Goal: Task Accomplishment & Management: Manage account settings

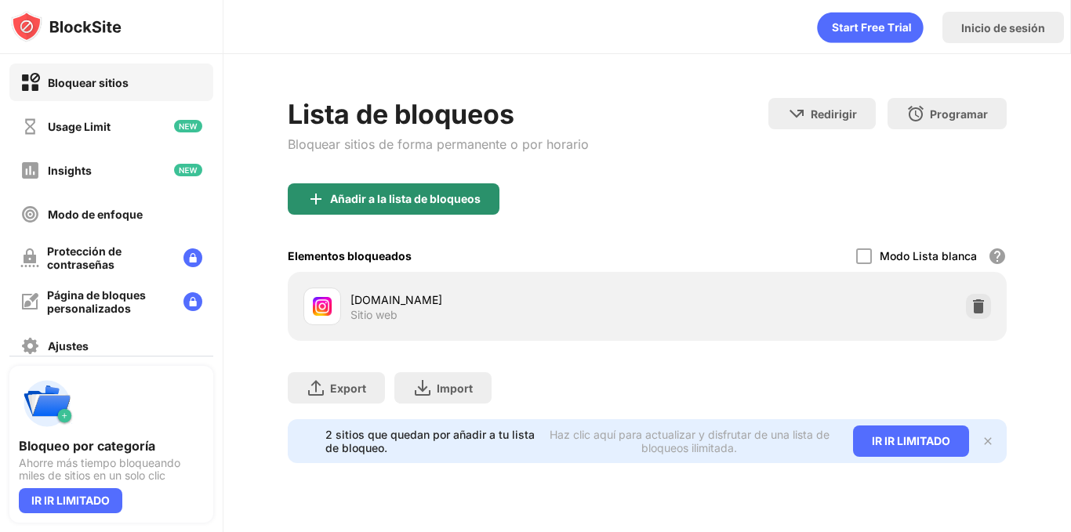
click at [435, 204] on div "Añadir a la lista de bloqueos" at bounding box center [405, 199] width 150 height 13
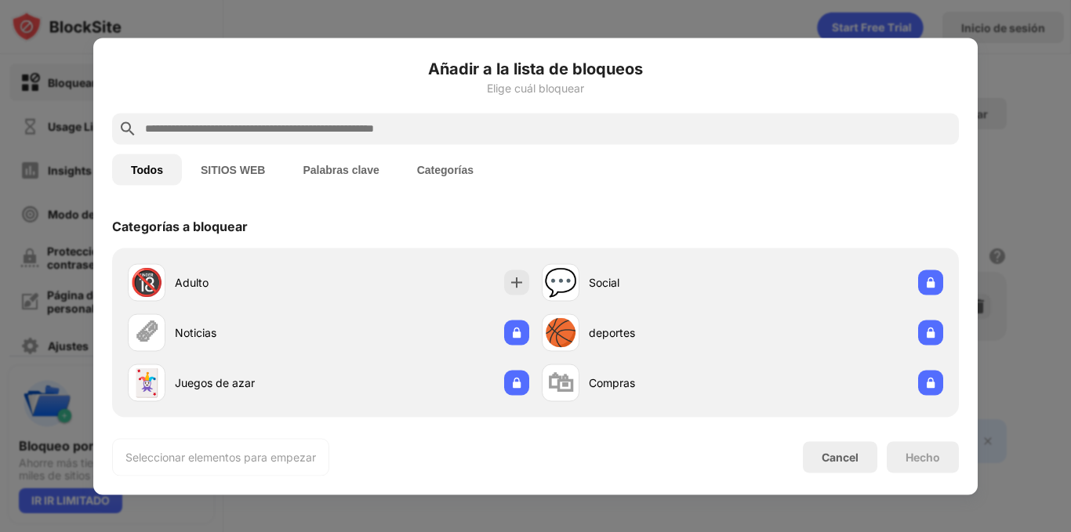
click at [204, 7] on div at bounding box center [535, 266] width 1071 height 532
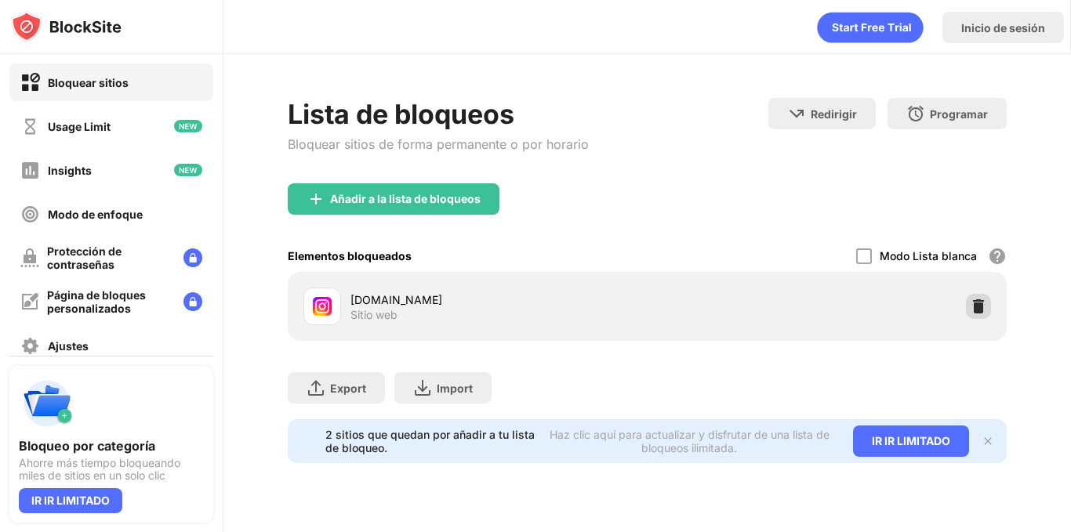
click at [984, 305] on img at bounding box center [978, 307] width 16 height 16
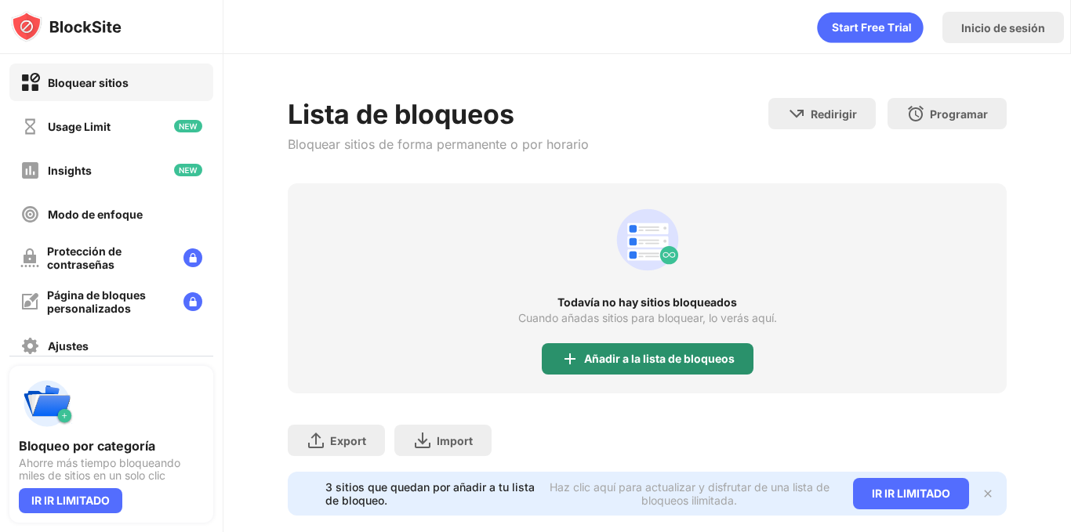
click at [600, 375] on div "Todavía no hay sitios bloqueados Cuando añadas sitios para bloquear, lo [PERSON…" at bounding box center [647, 288] width 719 height 210
click at [592, 365] on div "Añadir a la lista de bloqueos" at bounding box center [648, 358] width 212 height 31
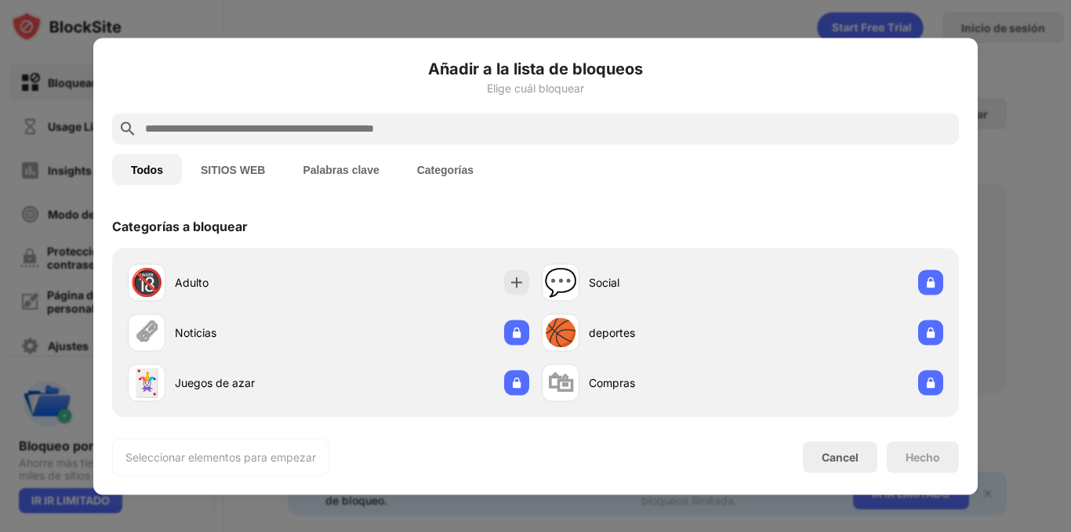
click at [534, 114] on div at bounding box center [535, 128] width 846 height 31
click at [512, 122] on input "text" at bounding box center [547, 128] width 809 height 19
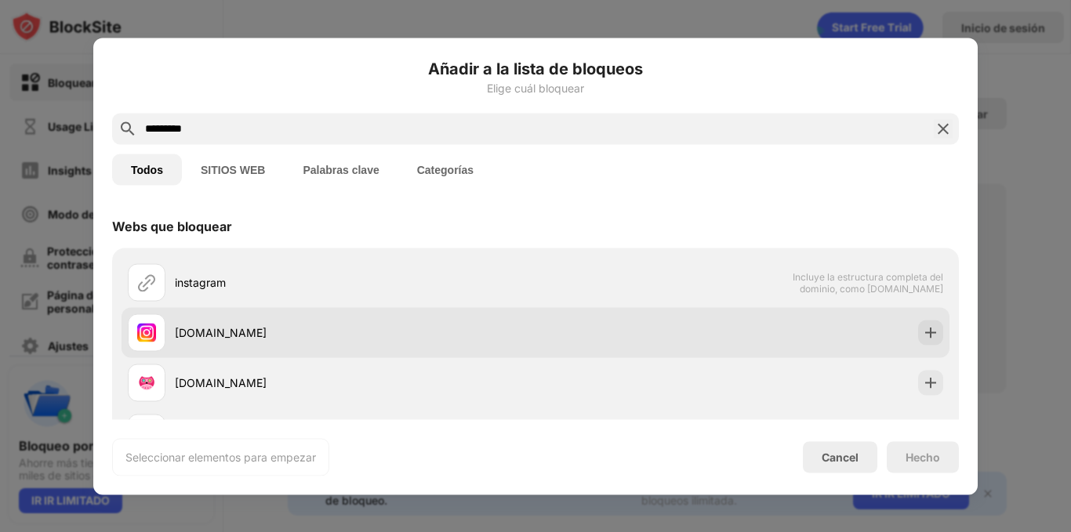
type input "*********"
click at [208, 328] on div "[DOMAIN_NAME]" at bounding box center [355, 332] width 361 height 16
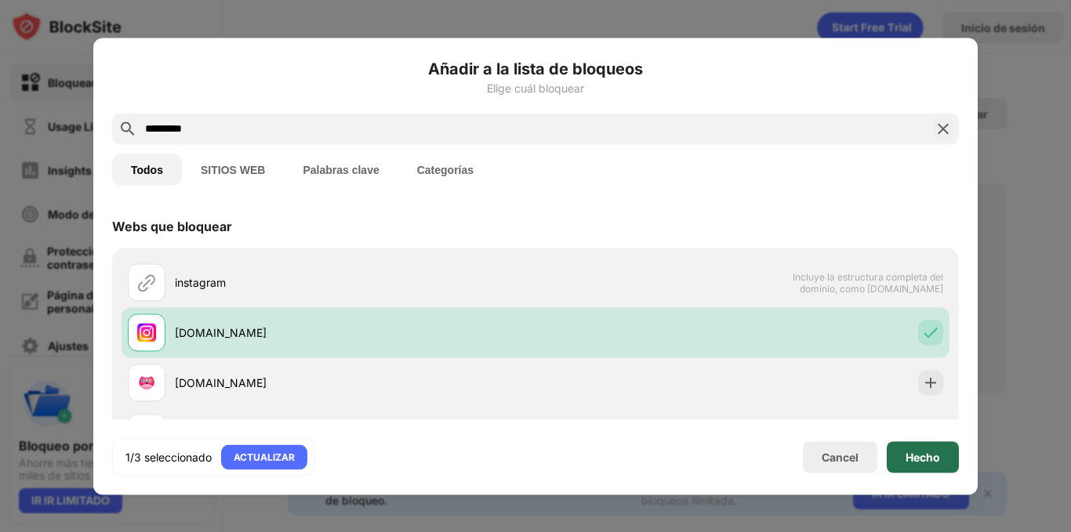
click at [899, 459] on div "Hecho" at bounding box center [922, 456] width 72 height 31
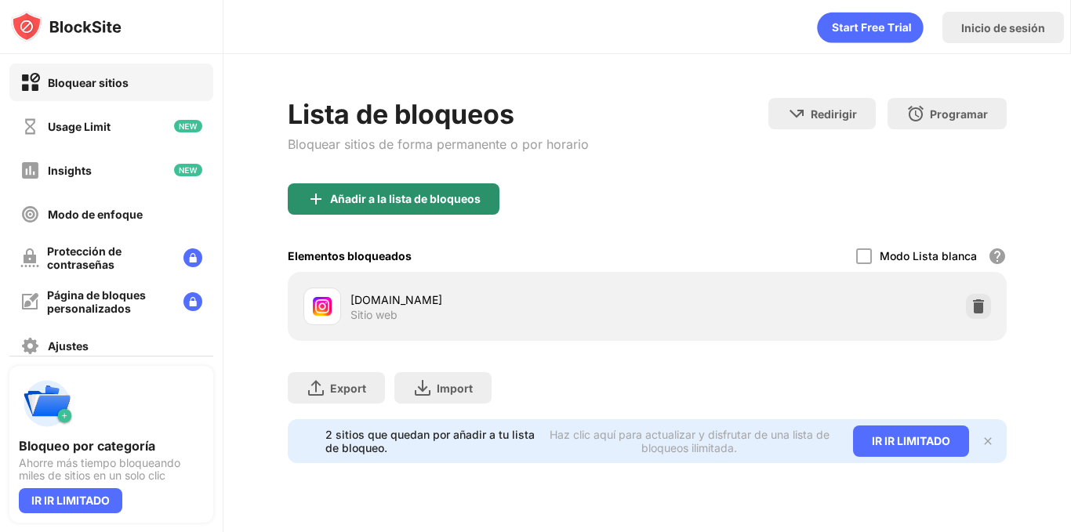
click at [390, 202] on div "Añadir a la lista de bloqueos" at bounding box center [405, 199] width 150 height 13
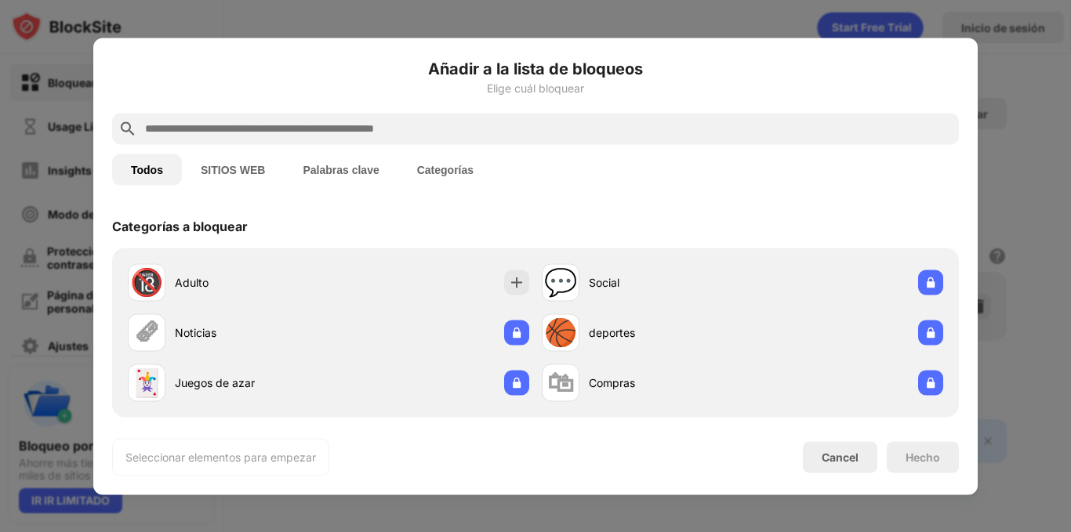
click at [294, 124] on input "text" at bounding box center [547, 128] width 809 height 19
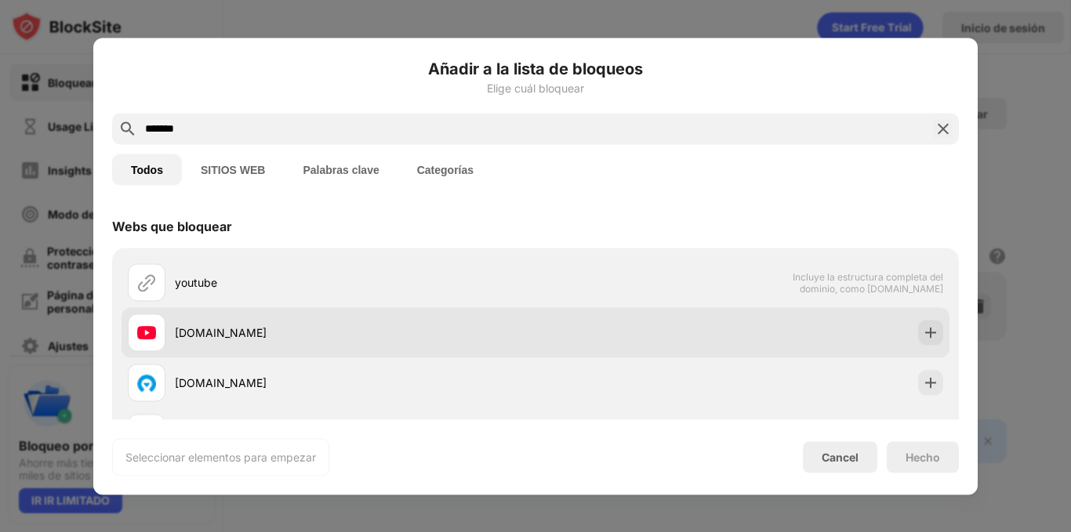
type input "*******"
click at [175, 328] on div "[DOMAIN_NAME]" at bounding box center [355, 332] width 361 height 16
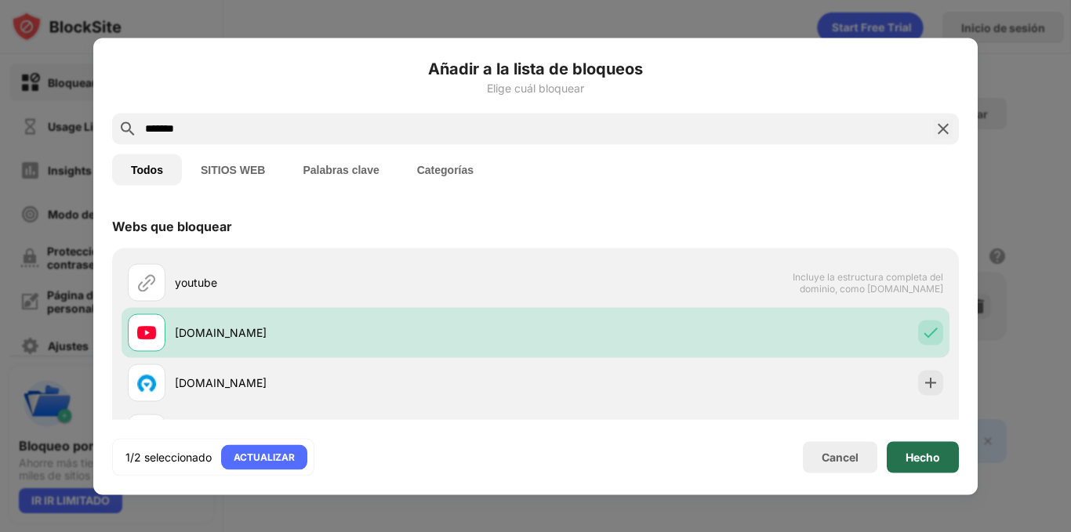
click at [908, 462] on div "Hecho" at bounding box center [922, 457] width 34 height 13
